Goal: Information Seeking & Learning: Learn about a topic

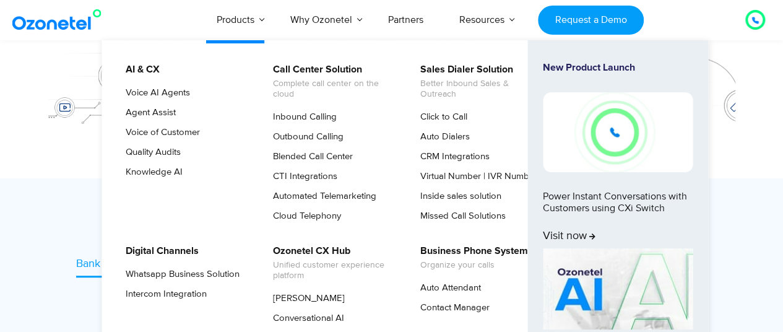
scroll to position [371, 0]
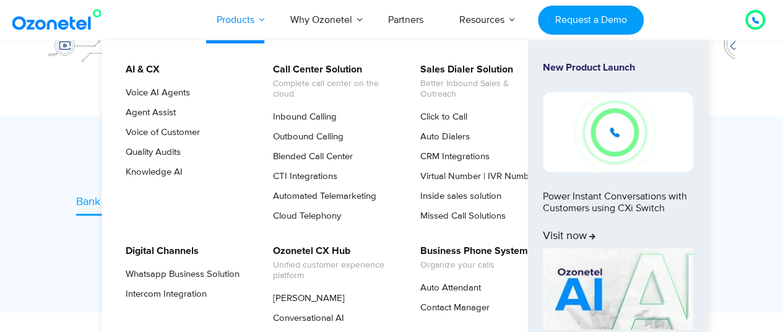
click at [243, 26] on link "Products" at bounding box center [236, 19] width 74 height 41
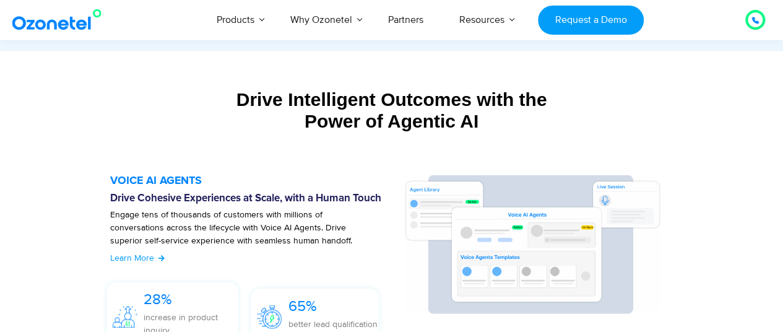
scroll to position [1300, 0]
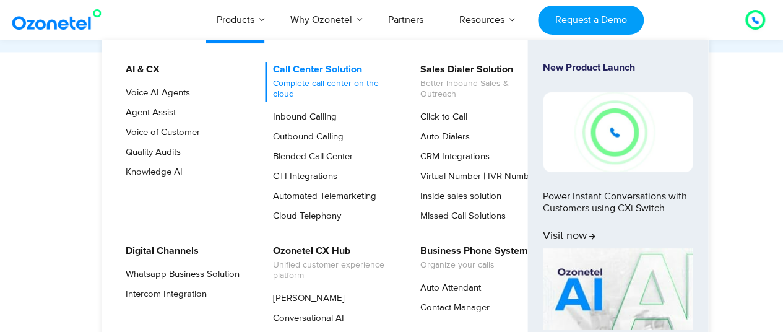
click at [309, 81] on span "Complete call center on the cloud" at bounding box center [334, 89] width 122 height 21
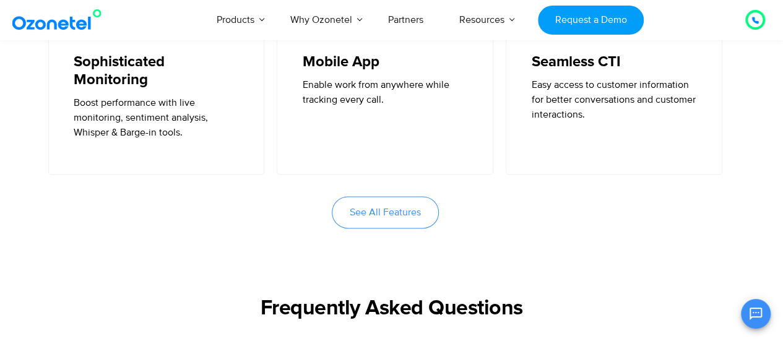
scroll to position [3095, 0]
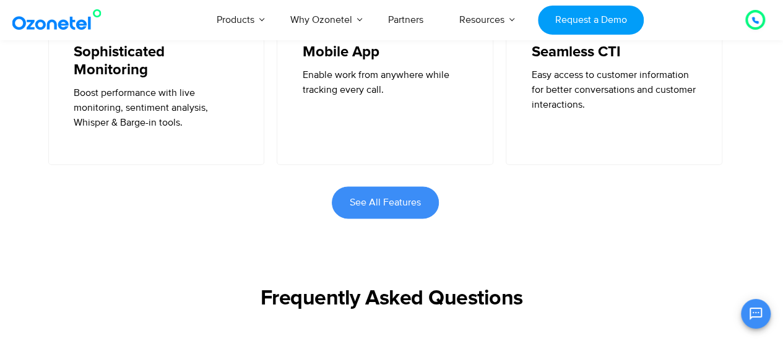
click at [368, 204] on span "See All Features" at bounding box center [385, 202] width 71 height 10
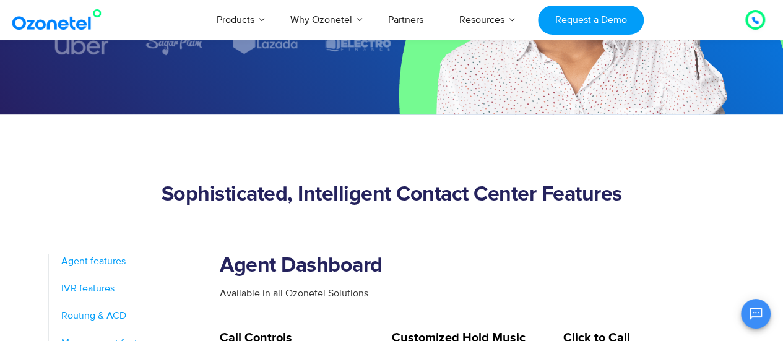
scroll to position [310, 0]
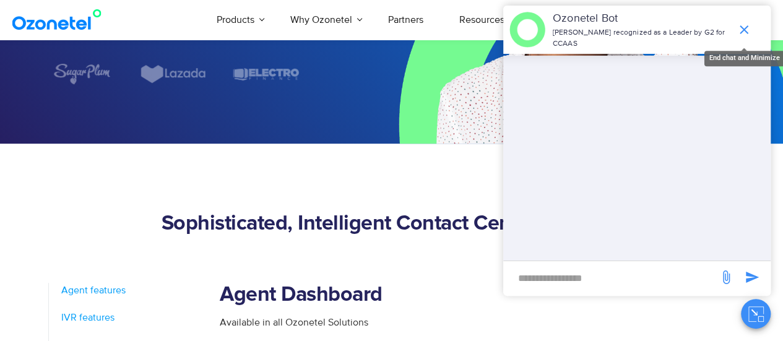
click at [746, 30] on icon "end chat or minimize" at bounding box center [744, 29] width 15 height 15
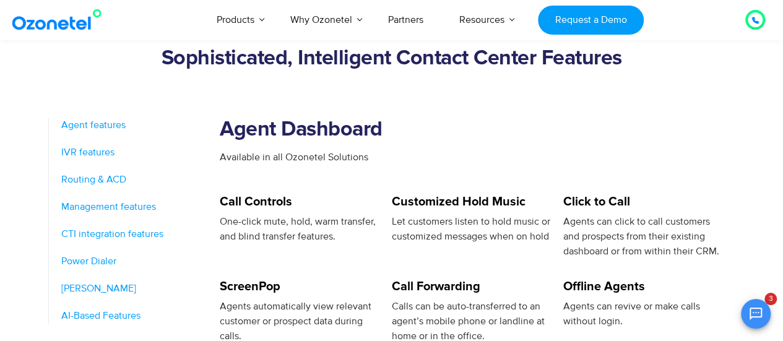
scroll to position [495, 0]
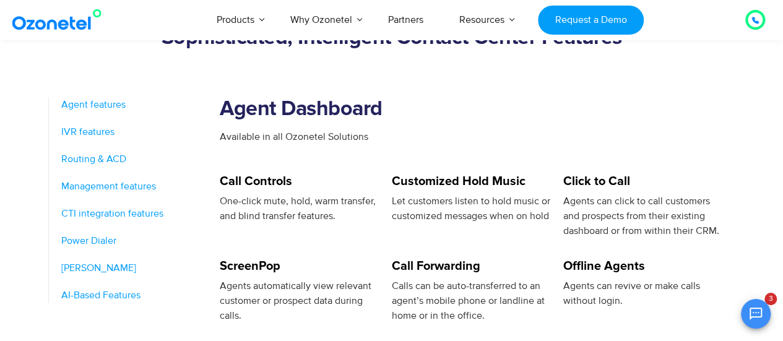
click at [113, 106] on span "Agent features" at bounding box center [93, 104] width 64 height 15
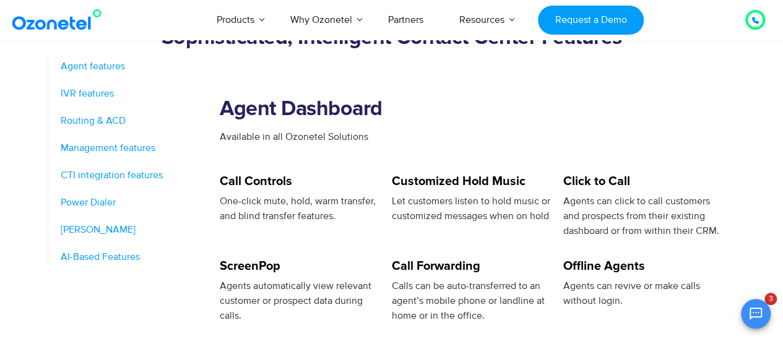
scroll to position [552, 0]
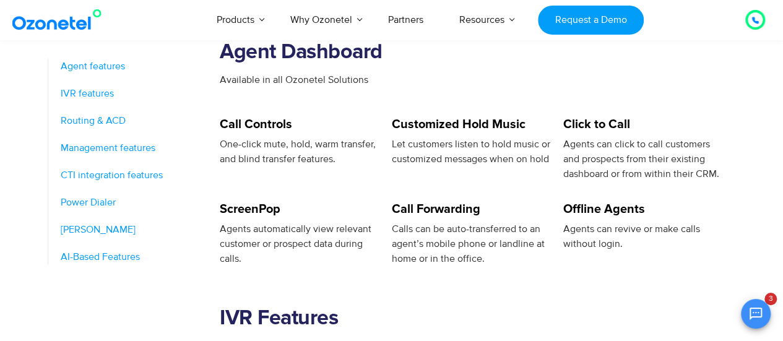
click at [99, 97] on span "IVR features" at bounding box center [87, 93] width 53 height 15
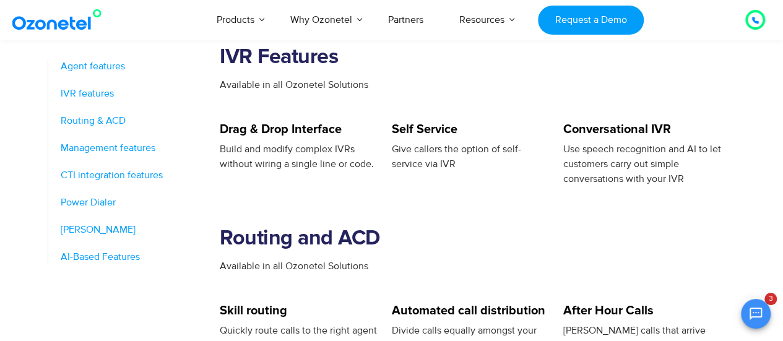
scroll to position [818, 0]
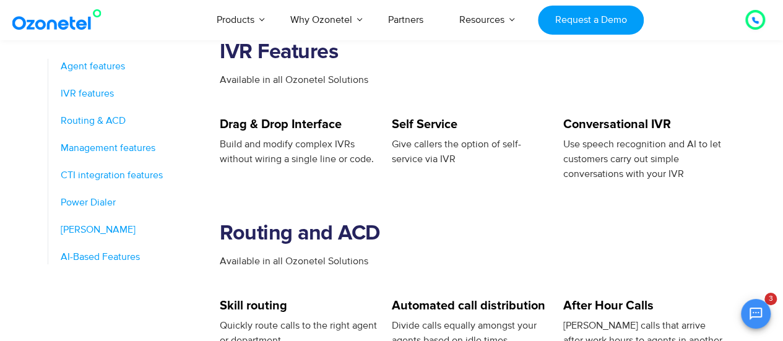
click at [106, 122] on span "Routing & ACD" at bounding box center [93, 120] width 65 height 15
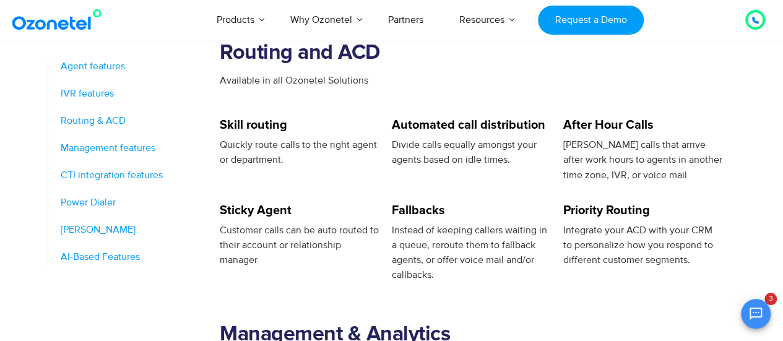
scroll to position [1000, 0]
click at [110, 145] on span "Management features" at bounding box center [108, 148] width 95 height 15
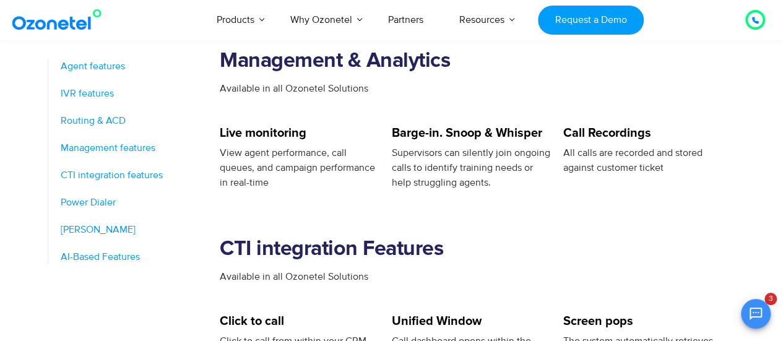
scroll to position [1281, 0]
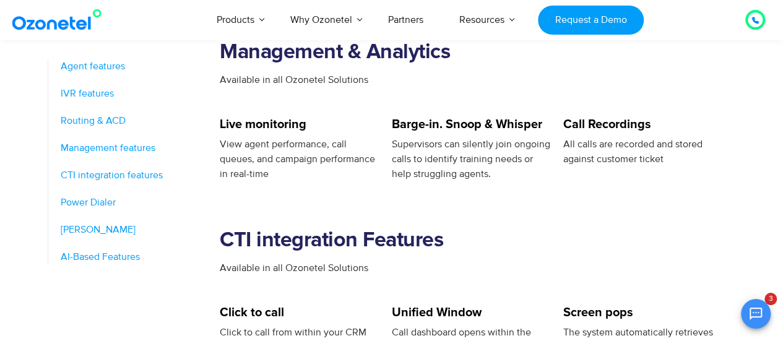
click at [110, 202] on span "Power Dialer" at bounding box center [88, 202] width 55 height 15
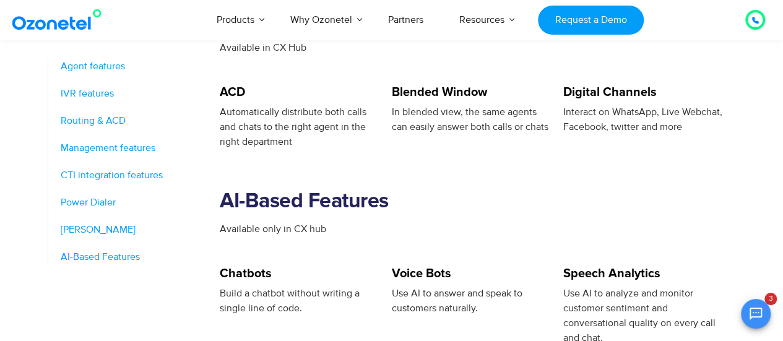
scroll to position [1998, 0]
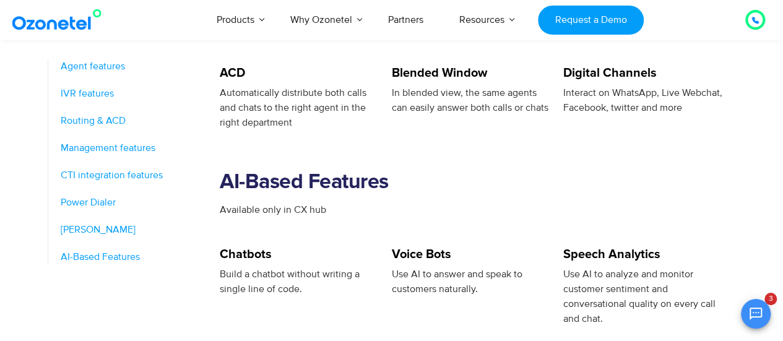
click at [155, 147] on span "Management features" at bounding box center [108, 148] width 95 height 15
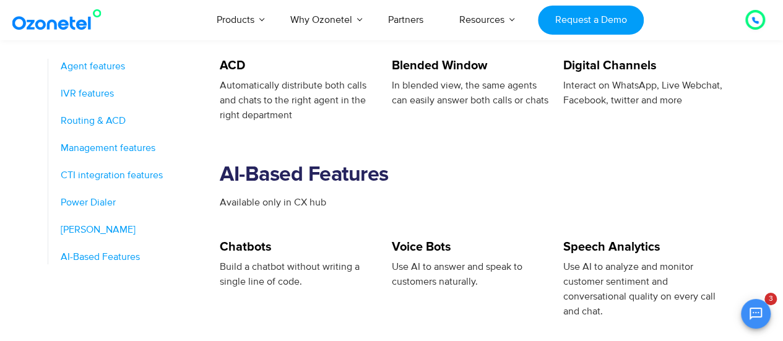
scroll to position [2085, 0]
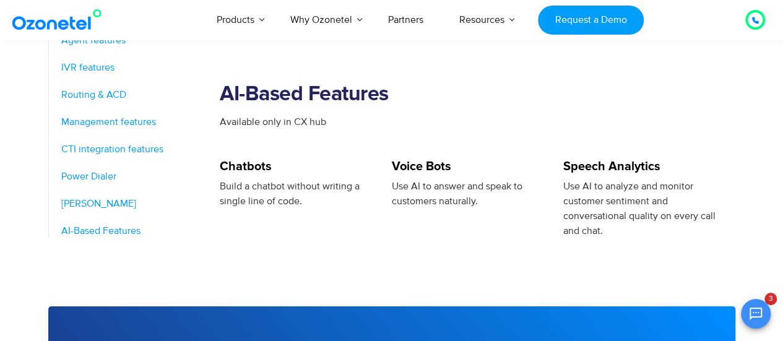
click at [131, 223] on span "AI-Based Features" at bounding box center [100, 230] width 79 height 15
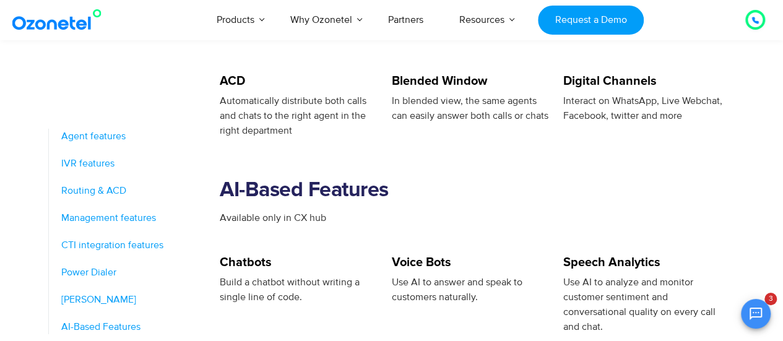
scroll to position [1989, 0]
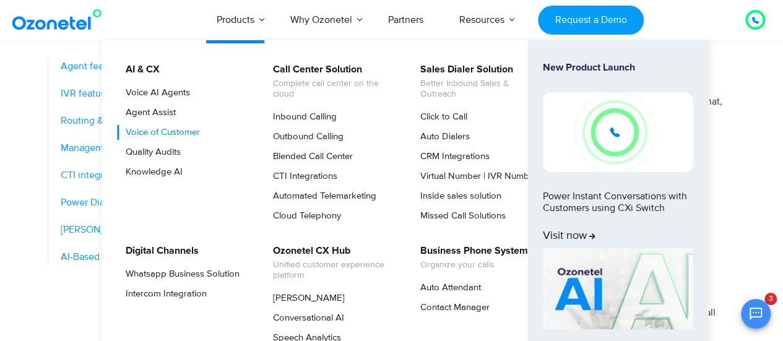
click at [174, 129] on link "Voice of Customer" at bounding box center [160, 132] width 84 height 15
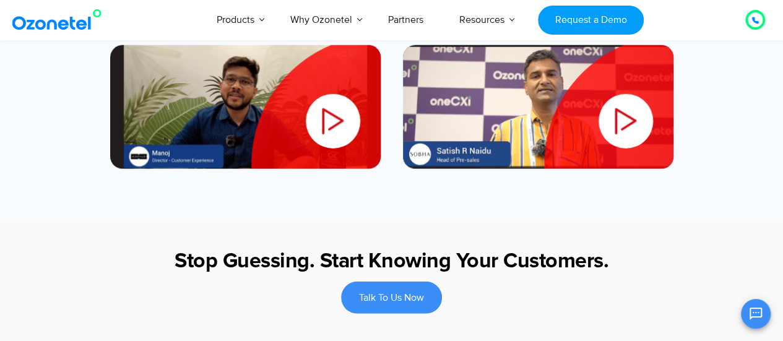
scroll to position [1671, 0]
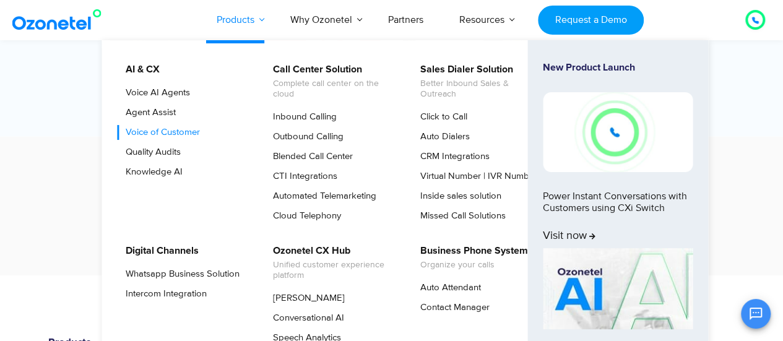
click at [243, 21] on link "Products" at bounding box center [236, 19] width 74 height 41
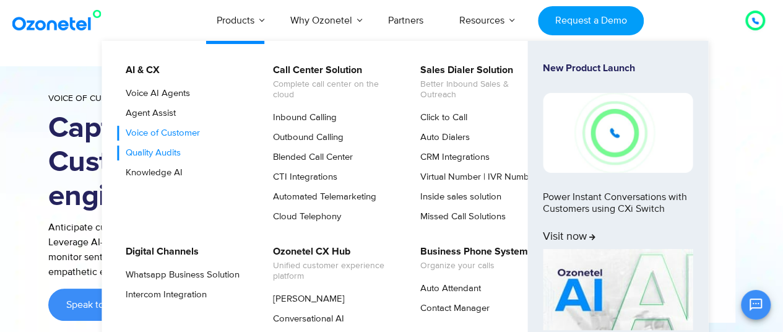
click at [152, 154] on link "Quality Audits" at bounding box center [150, 152] width 65 height 15
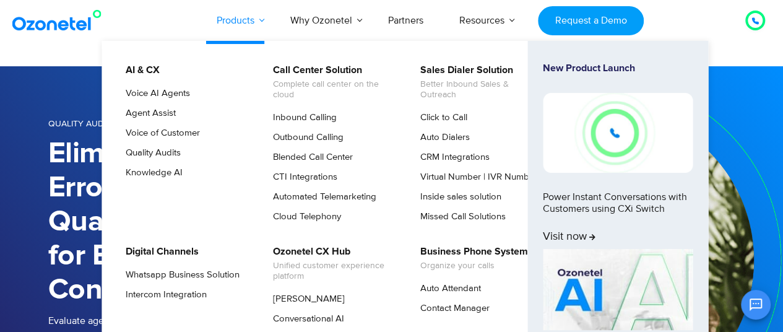
click at [260, 22] on link "Products" at bounding box center [236, 20] width 74 height 41
click at [235, 14] on link "Products" at bounding box center [236, 20] width 74 height 41
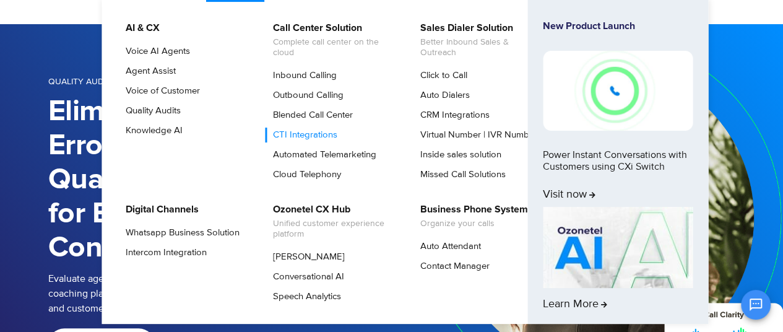
scroll to position [62, 0]
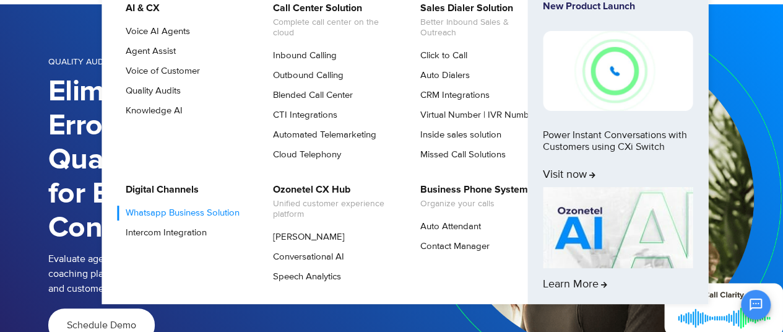
click at [188, 214] on link "Whatsapp Business Solution" at bounding box center [180, 213] width 124 height 15
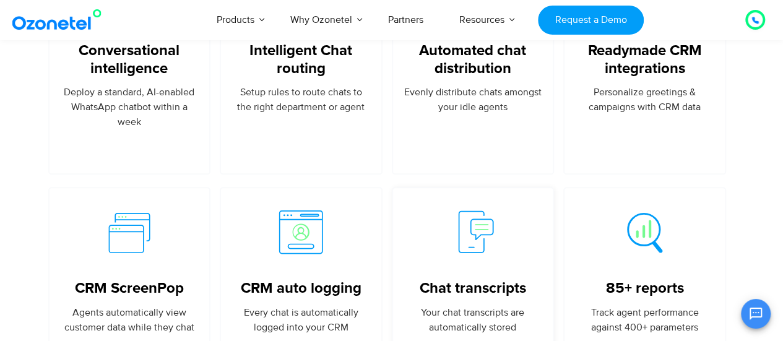
scroll to position [2724, 0]
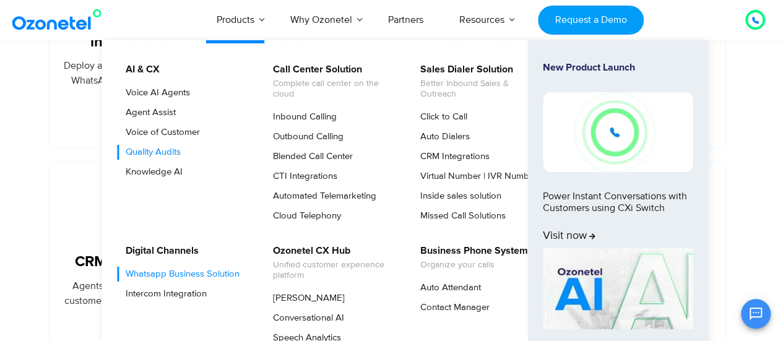
click at [166, 147] on link "Quality Audits" at bounding box center [150, 152] width 65 height 15
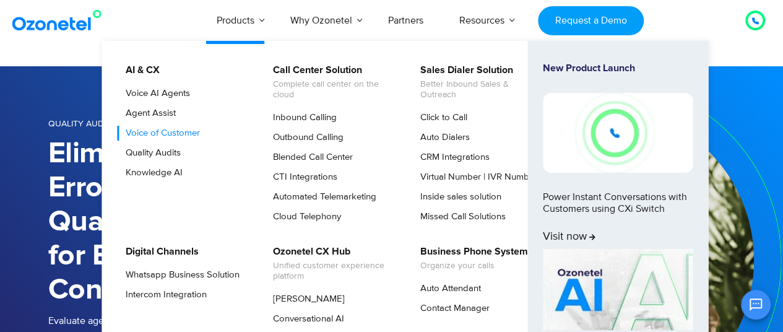
click at [150, 134] on link "Voice of Customer" at bounding box center [160, 133] width 84 height 15
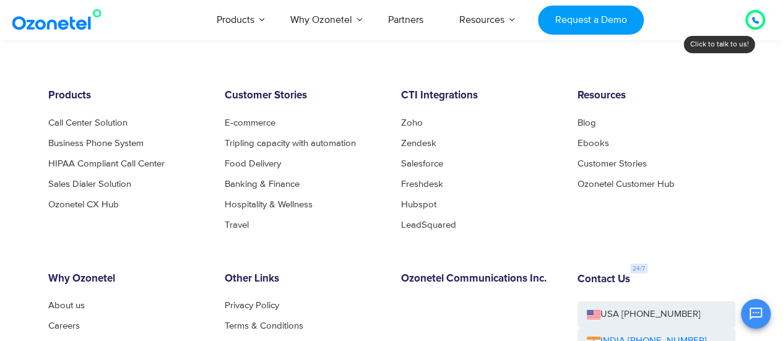
scroll to position [1981, 0]
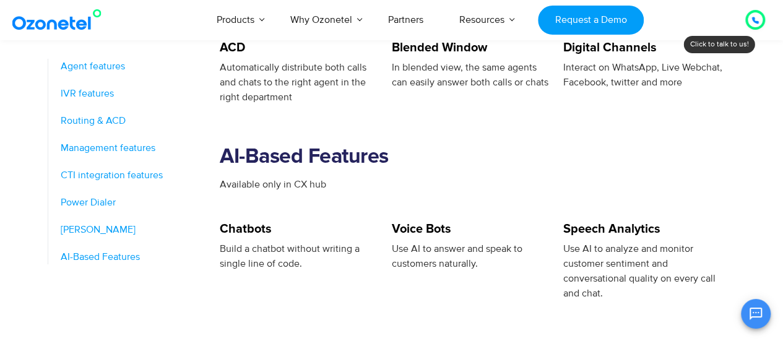
scroll to position [2051, 0]
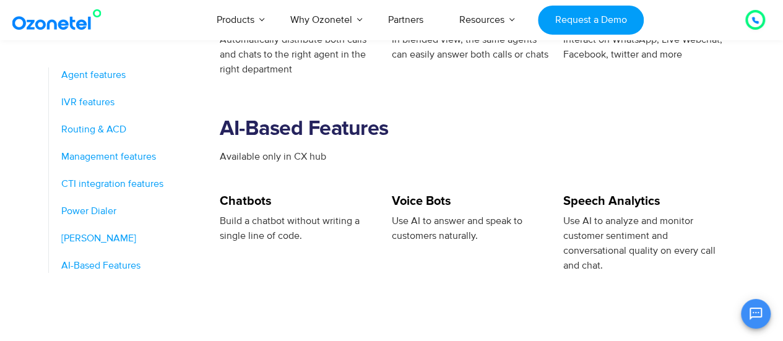
click at [102, 258] on span "AI-Based Features" at bounding box center [100, 265] width 79 height 15
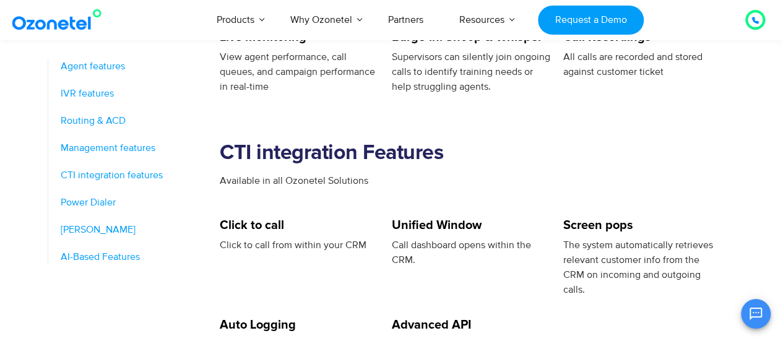
scroll to position [1308, 0]
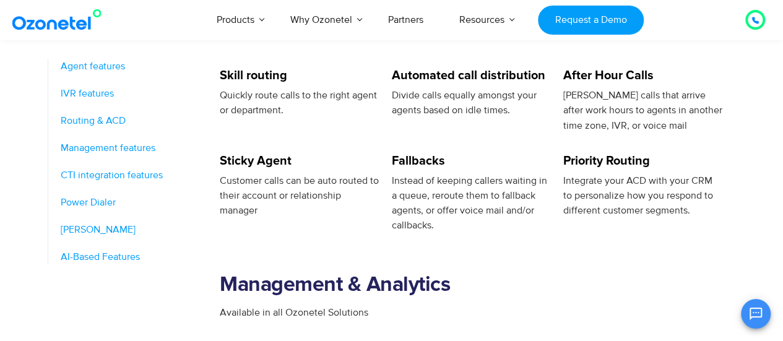
scroll to position [1000, 0]
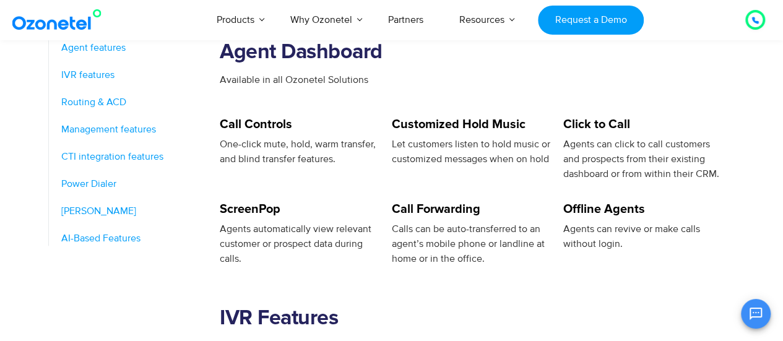
scroll to position [495, 0]
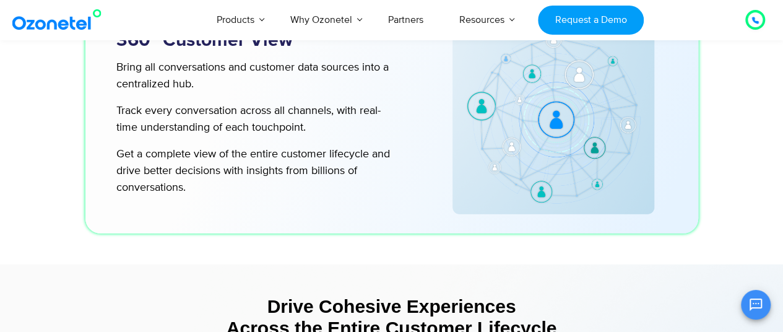
scroll to position [4086, 0]
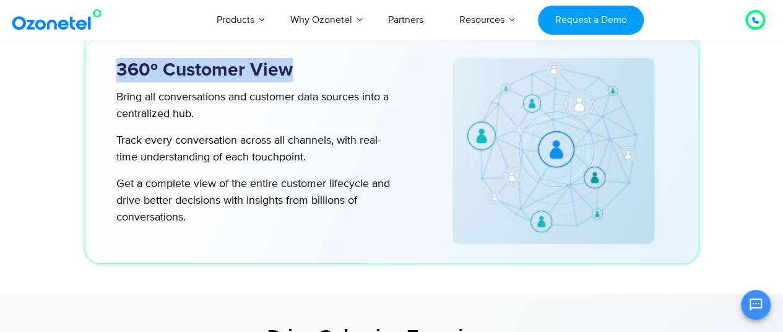
drag, startPoint x: 312, startPoint y: 71, endPoint x: 115, endPoint y: 72, distance: 196.9
click at [115, 72] on div "360º Customer View" at bounding box center [259, 70] width 311 height 24
copy h3 "360º Customer View"
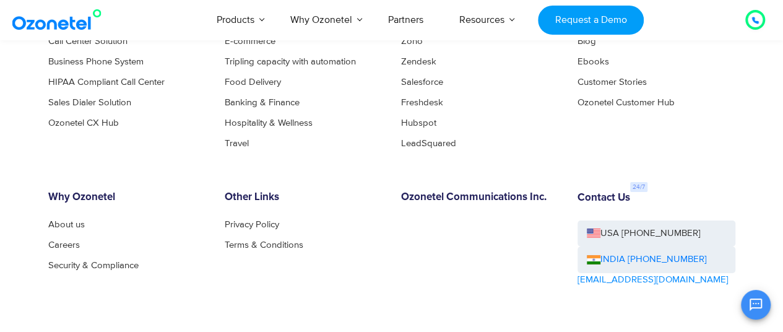
scroll to position [6685, 0]
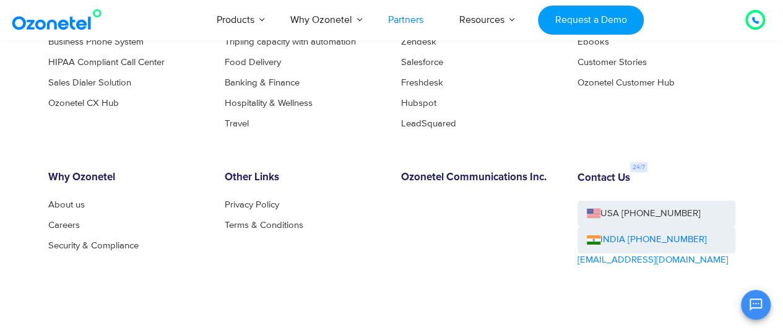
click at [409, 23] on link "Partners" at bounding box center [405, 19] width 71 height 41
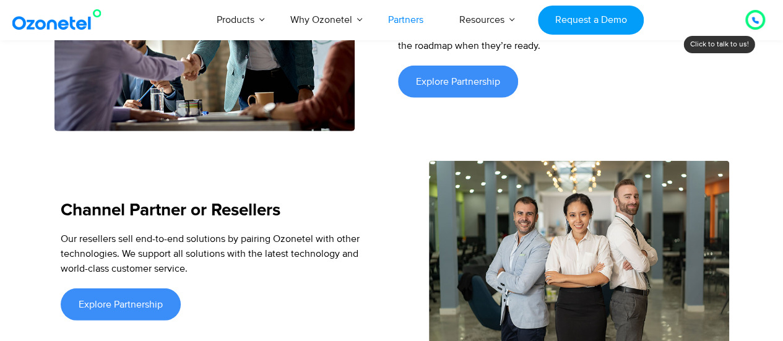
scroll to position [2002, 0]
